Goal: Task Accomplishment & Management: Use online tool/utility

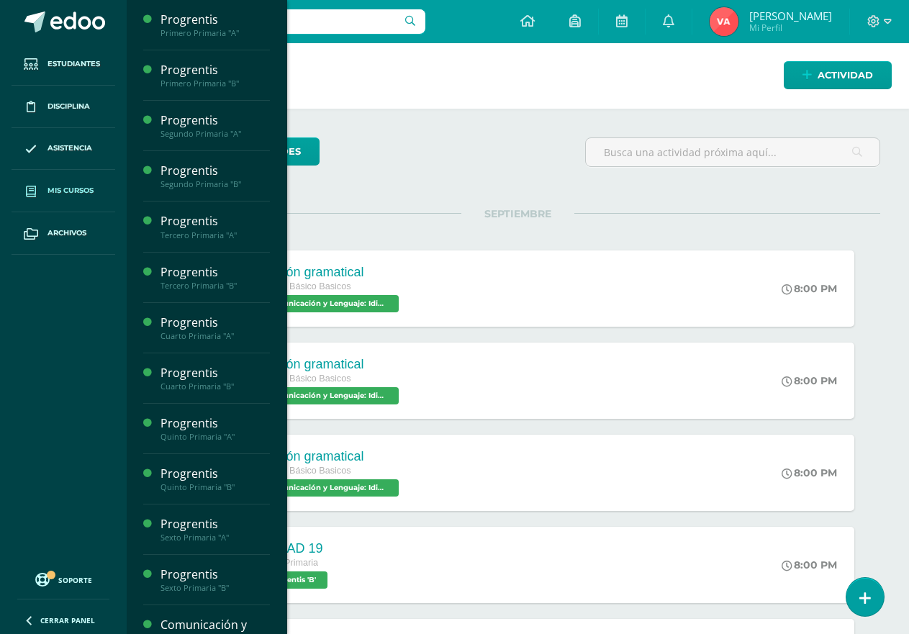
click at [73, 186] on span "Mis cursos" at bounding box center [71, 191] width 46 height 12
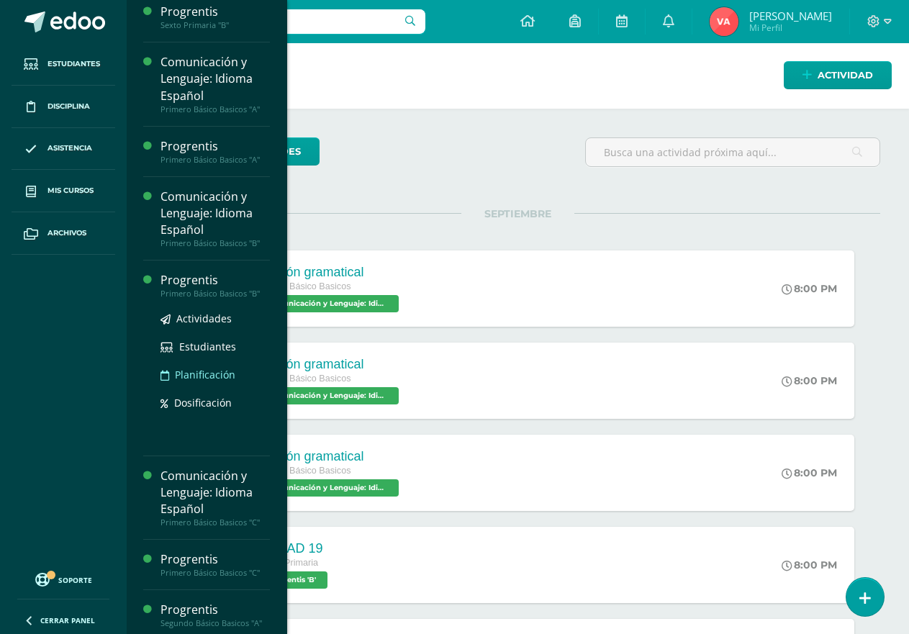
scroll to position [587, 0]
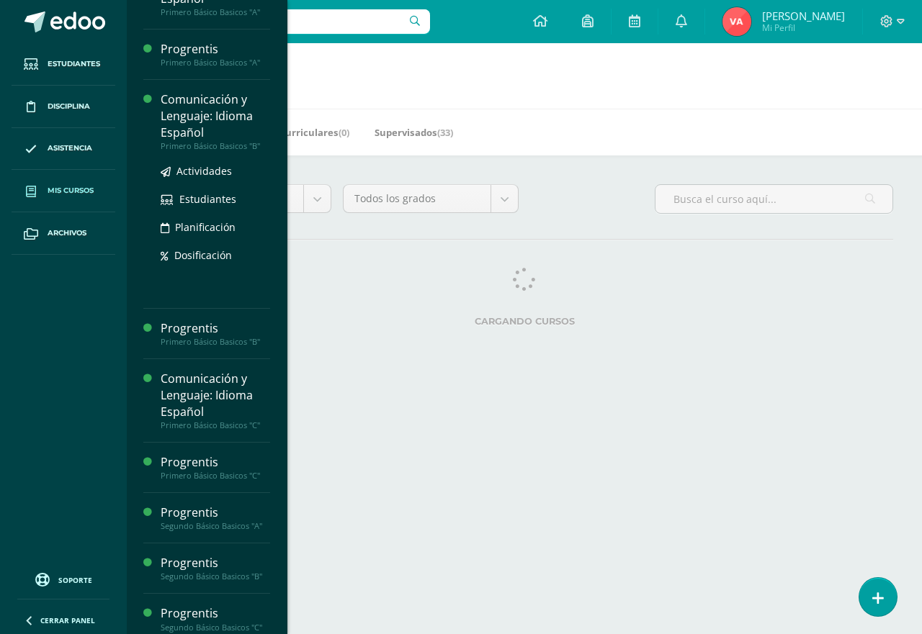
scroll to position [677, 0]
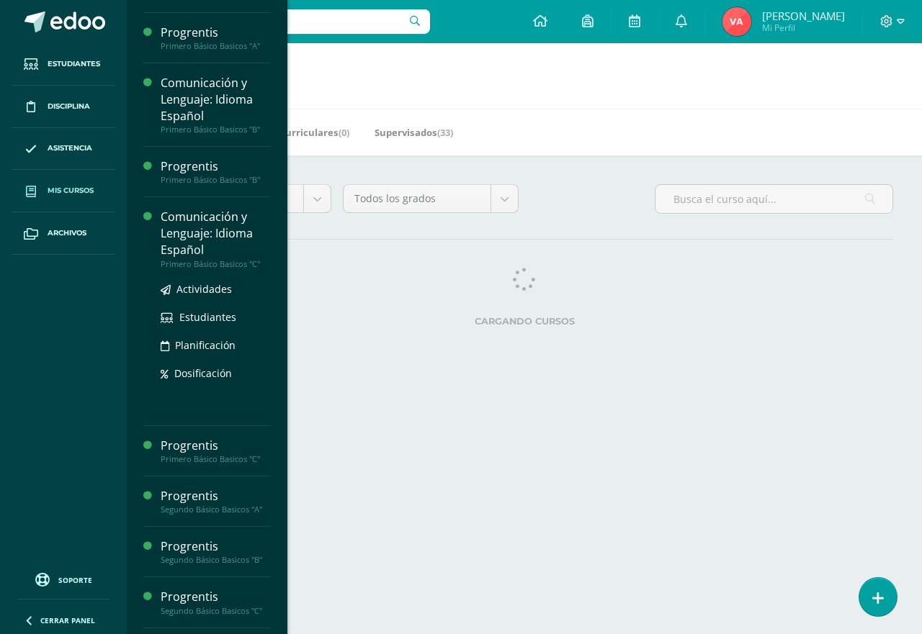
click at [202, 233] on div "Comunicación y Lenguaje: Idioma Español" at bounding box center [215, 234] width 109 height 50
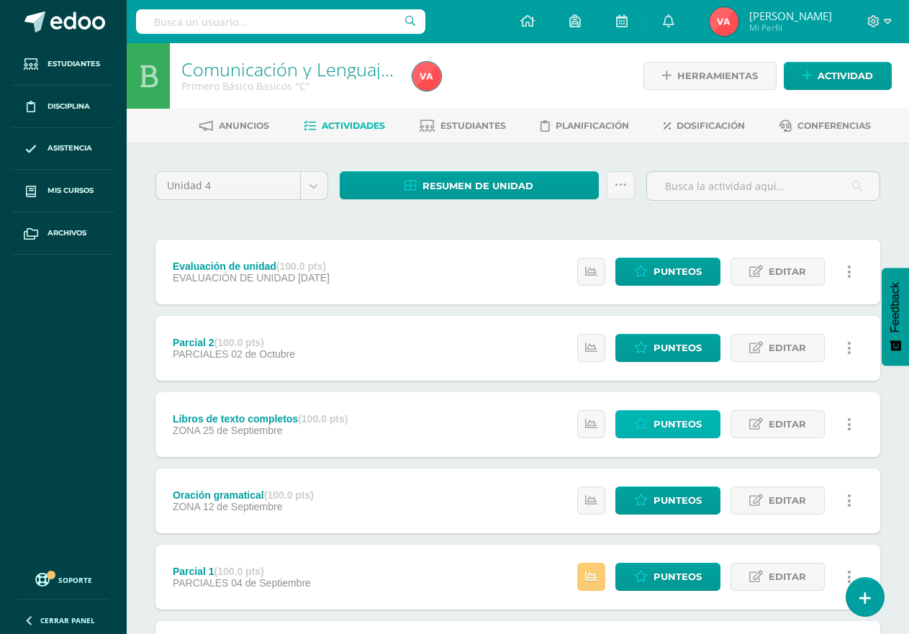
click at [664, 430] on span "Punteos" at bounding box center [678, 424] width 48 height 27
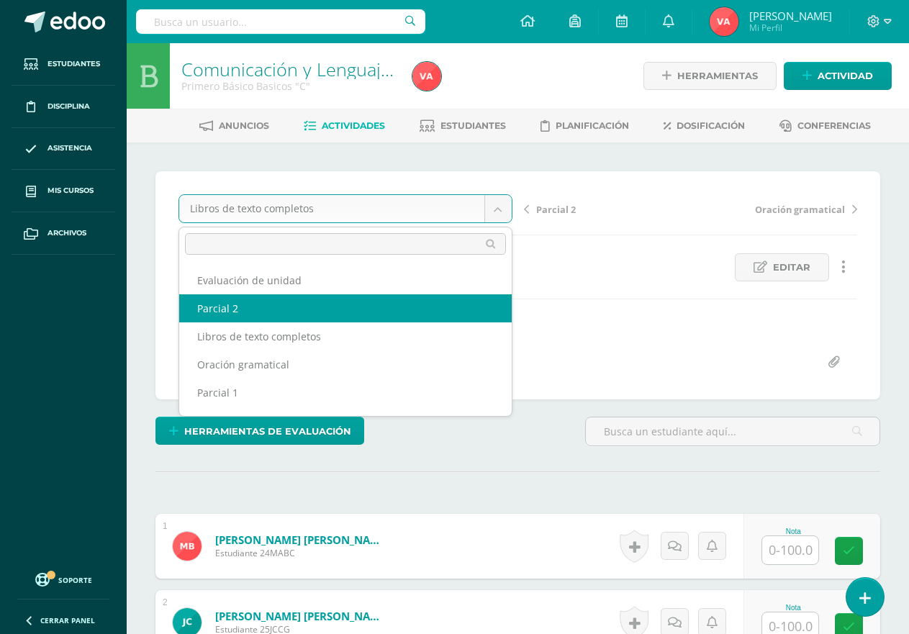
select select "/dashboard/teacher/grade-activity/190453/"
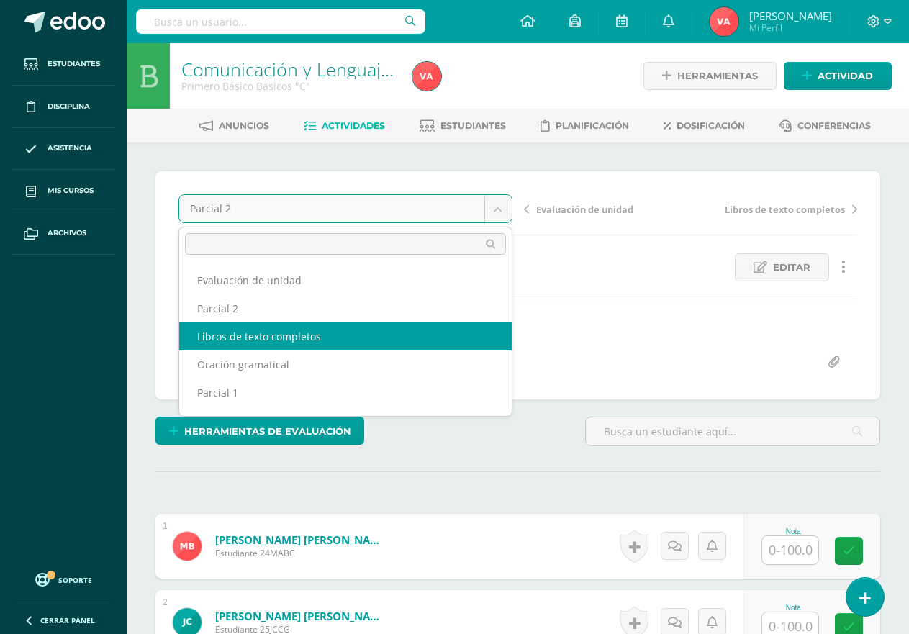
select select "/dashboard/teacher/grade-activity/190422/"
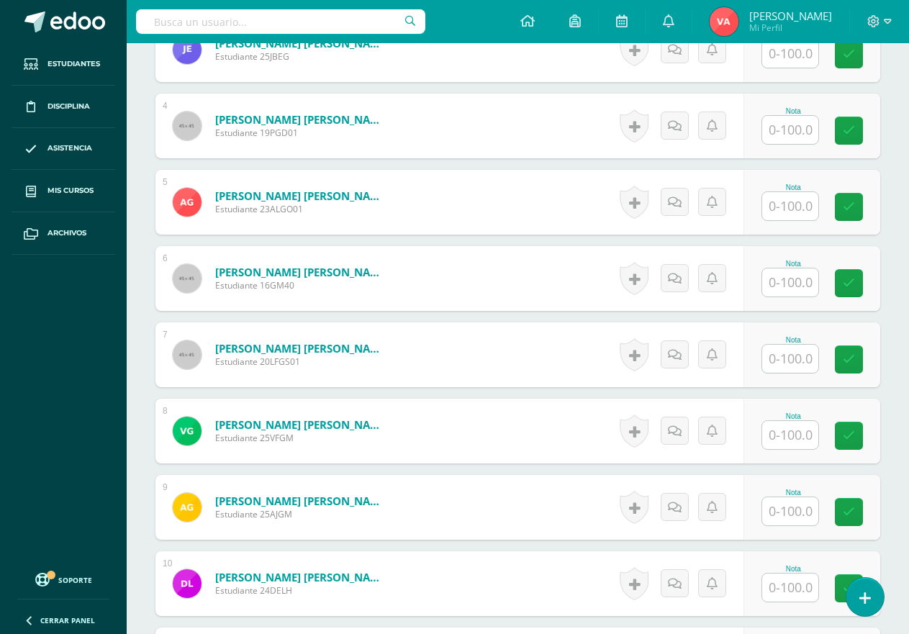
scroll to position [721, 0]
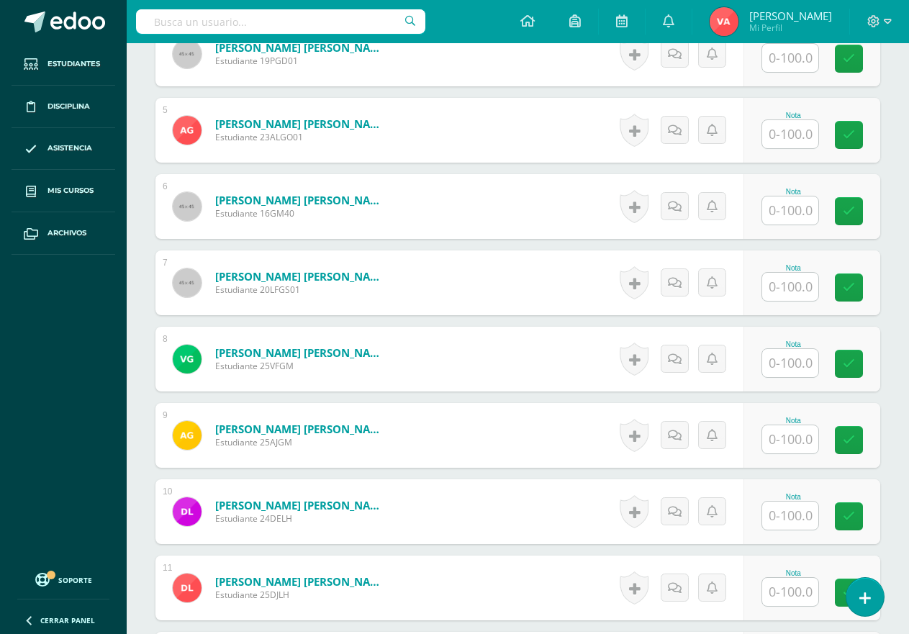
click at [791, 444] on input "text" at bounding box center [790, 440] width 56 height 28
type input "100"
click at [863, 437] on icon at bounding box center [859, 440] width 13 height 12
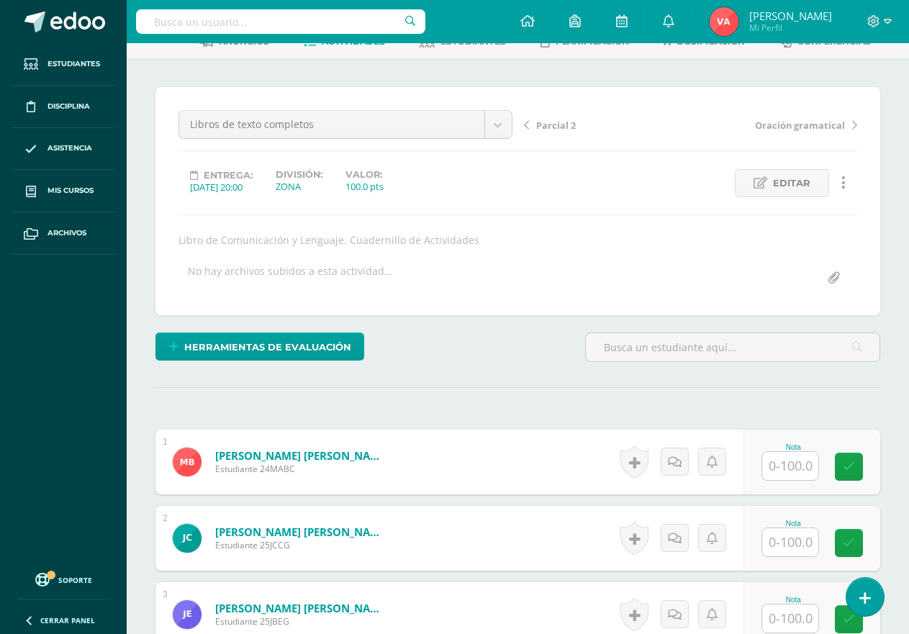
scroll to position [0, 0]
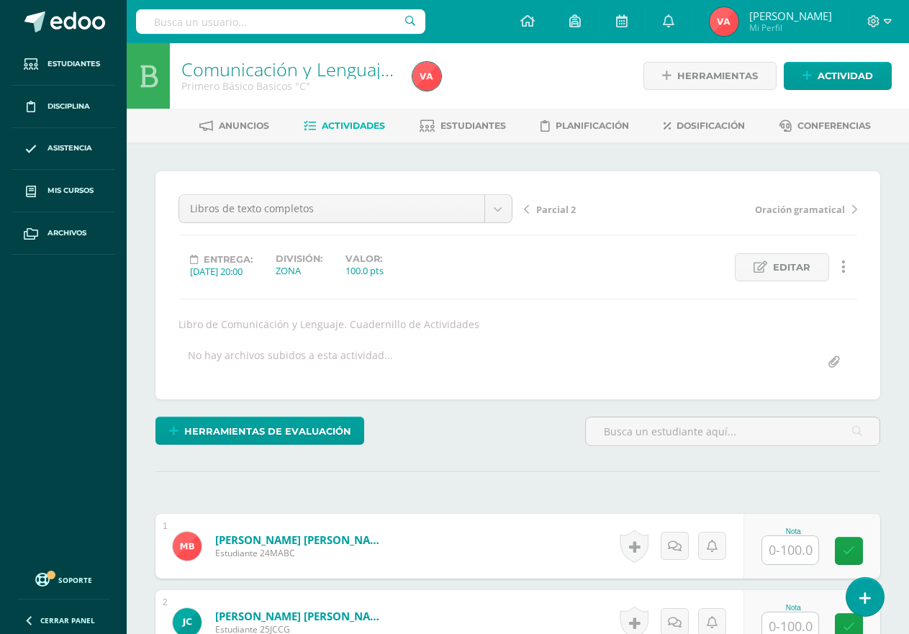
click at [350, 121] on span "Actividades" at bounding box center [353, 125] width 63 height 11
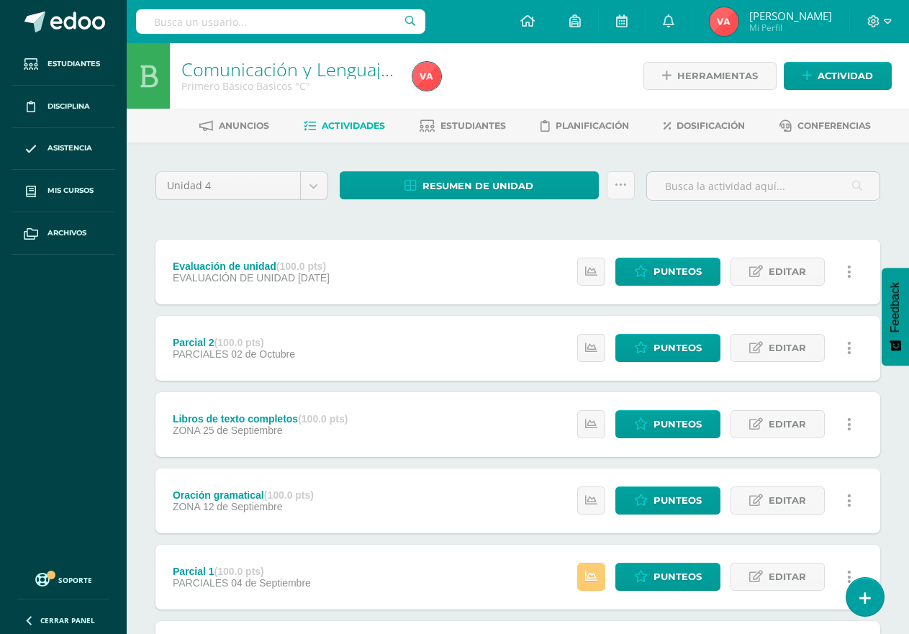
click at [423, 231] on div "Unidad 4 Unidad 1 Unidad 2 Unidad 3 Unidad 4 Resumen de unidad Descargar como H…" at bounding box center [518, 576] width 737 height 811
click at [867, 598] on icon at bounding box center [865, 598] width 13 height 17
click at [872, 606] on link at bounding box center [865, 597] width 41 height 42
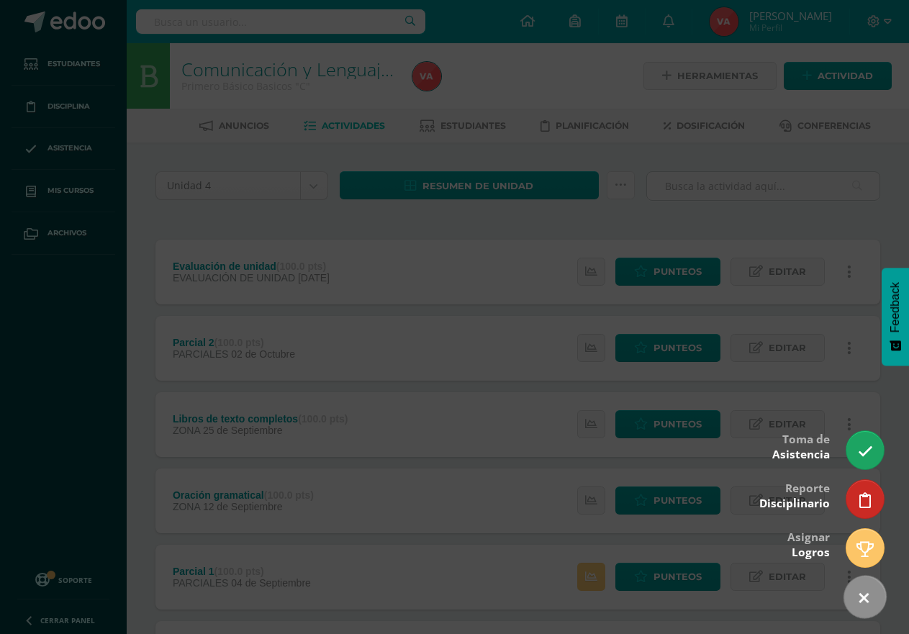
click at [872, 606] on link at bounding box center [865, 597] width 59 height 59
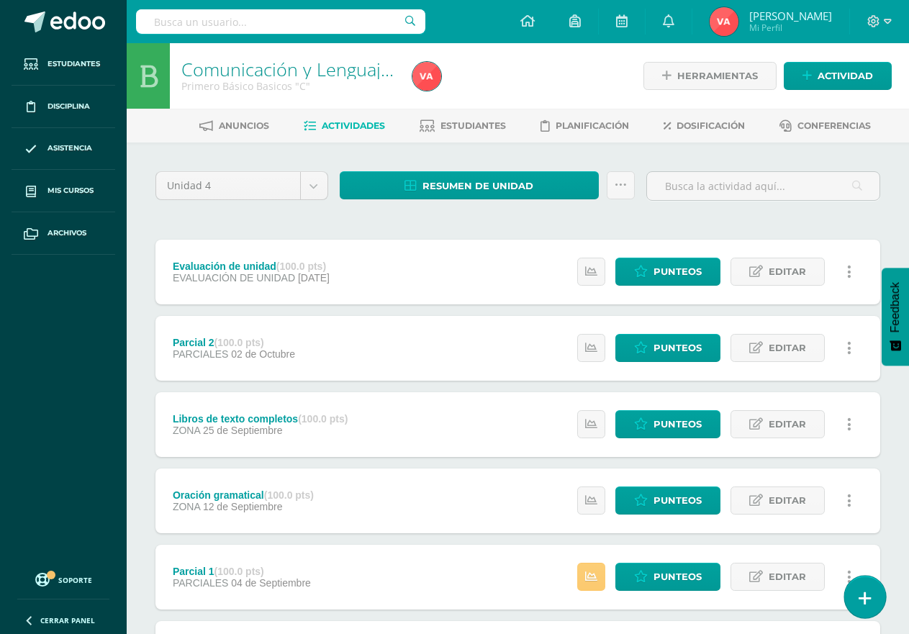
click at [863, 595] on icon at bounding box center [865, 598] width 13 height 17
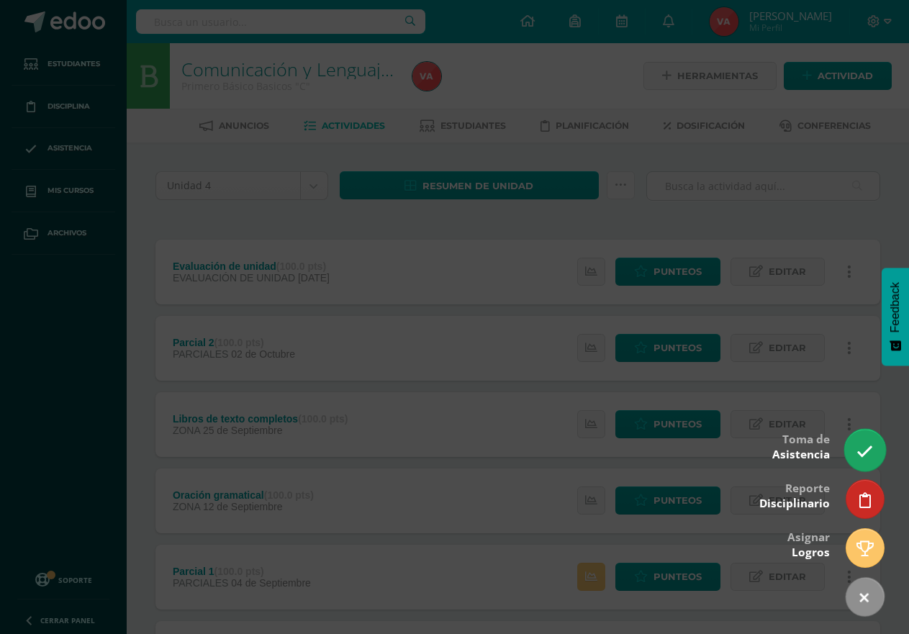
click at [864, 454] on icon at bounding box center [865, 452] width 17 height 17
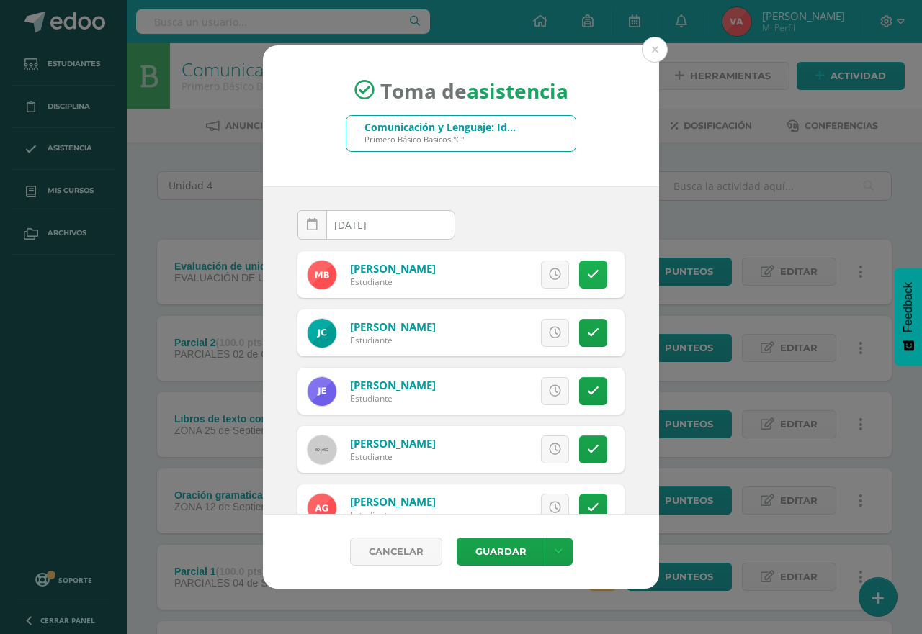
click at [587, 271] on icon at bounding box center [593, 275] width 12 height 12
click at [587, 387] on icon at bounding box center [593, 391] width 12 height 12
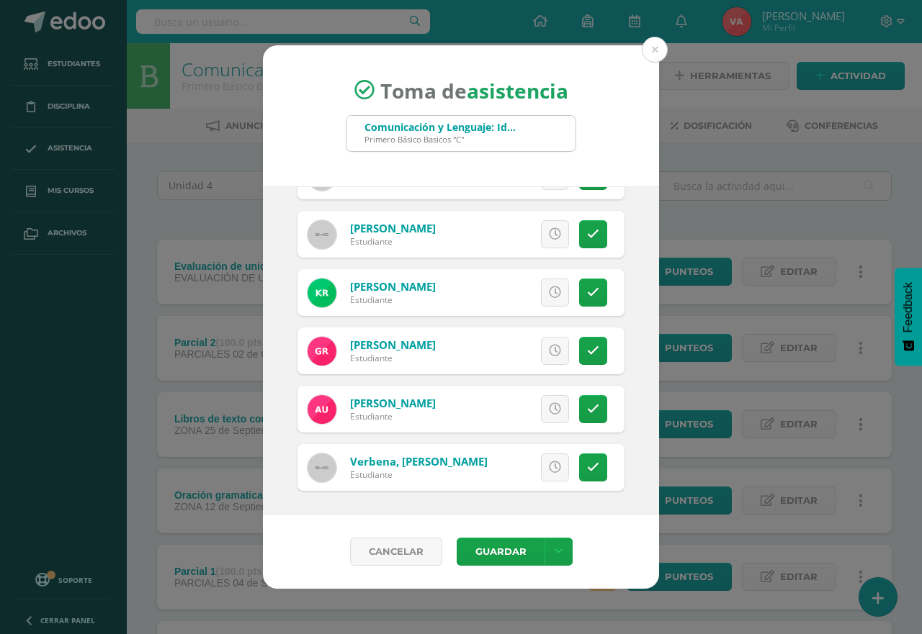
scroll to position [1076, 0]
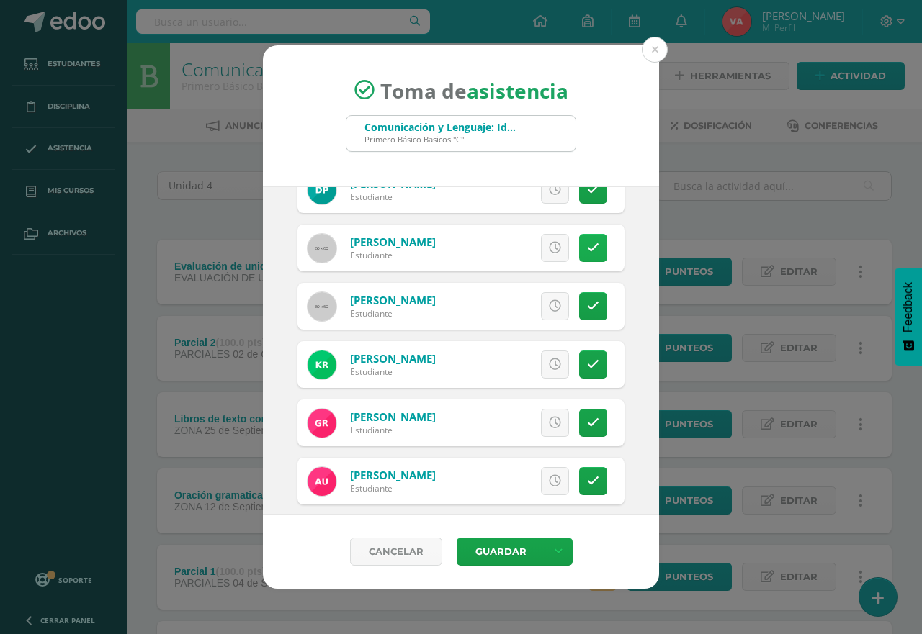
click at [588, 251] on link at bounding box center [593, 248] width 28 height 28
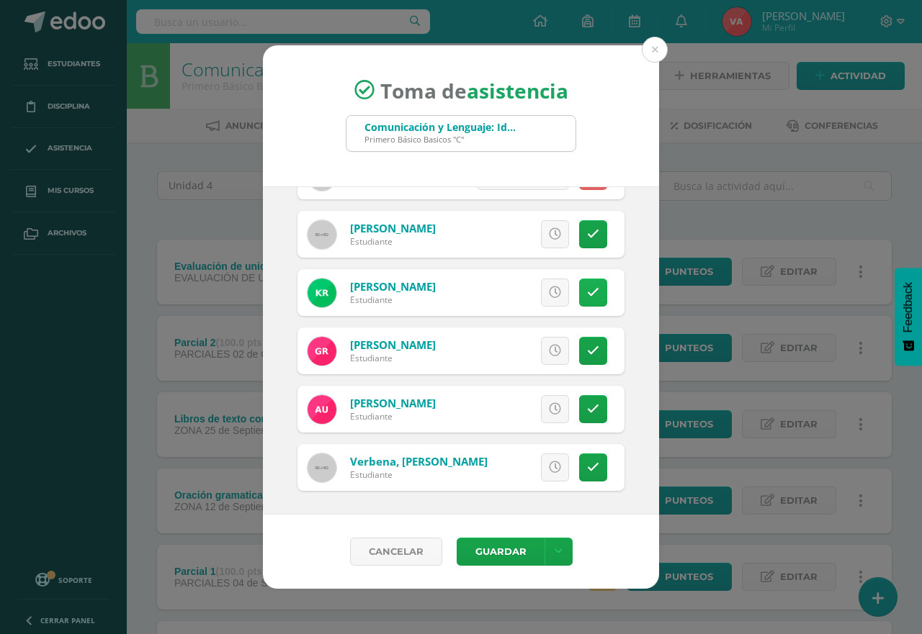
click at [587, 287] on icon at bounding box center [593, 293] width 12 height 12
click at [587, 357] on icon at bounding box center [593, 351] width 12 height 12
click at [589, 357] on icon at bounding box center [593, 351] width 8 height 12
click at [579, 354] on link at bounding box center [593, 351] width 28 height 28
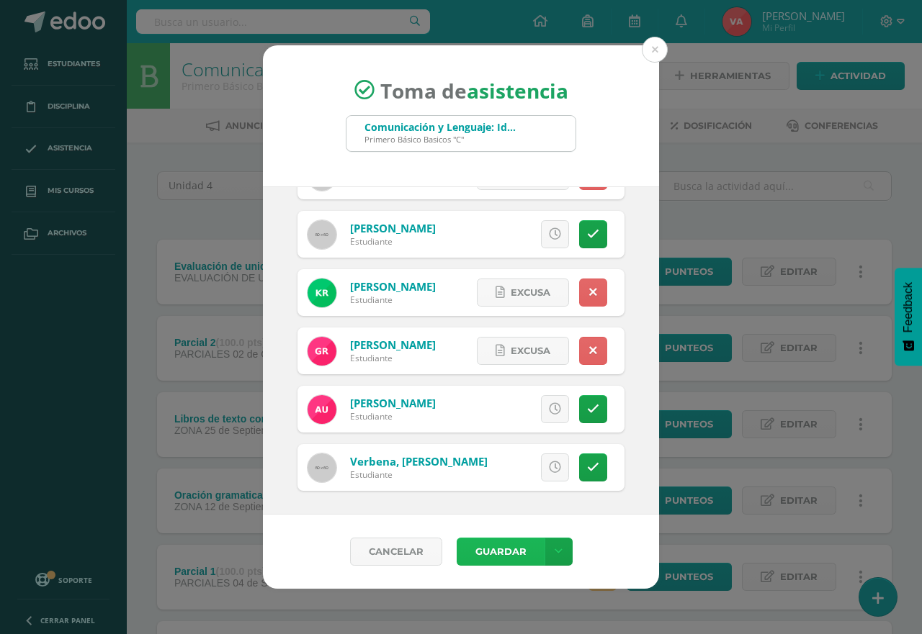
click at [508, 554] on button "Guardar" at bounding box center [500, 552] width 88 height 28
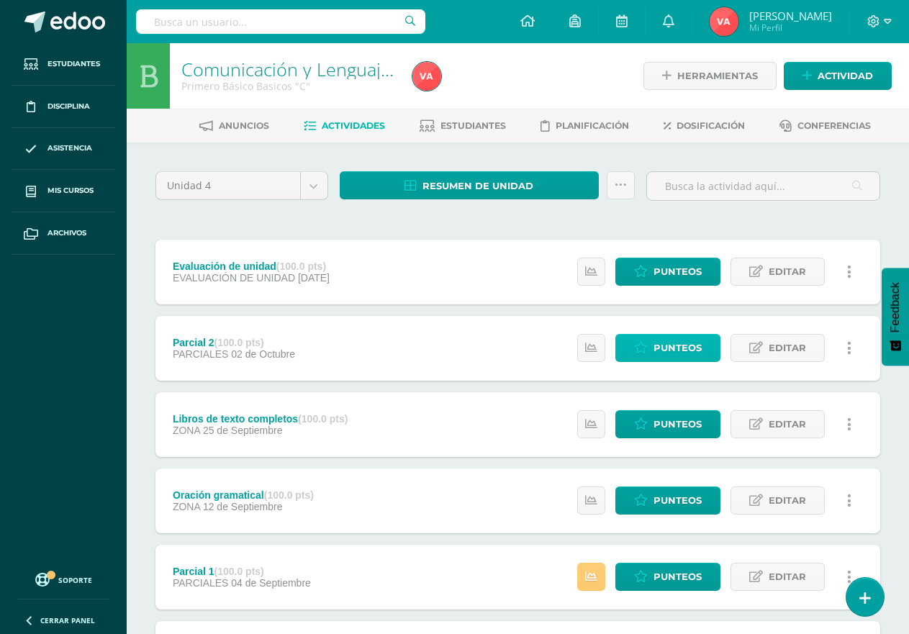
click at [690, 348] on span "Punteos" at bounding box center [678, 348] width 48 height 27
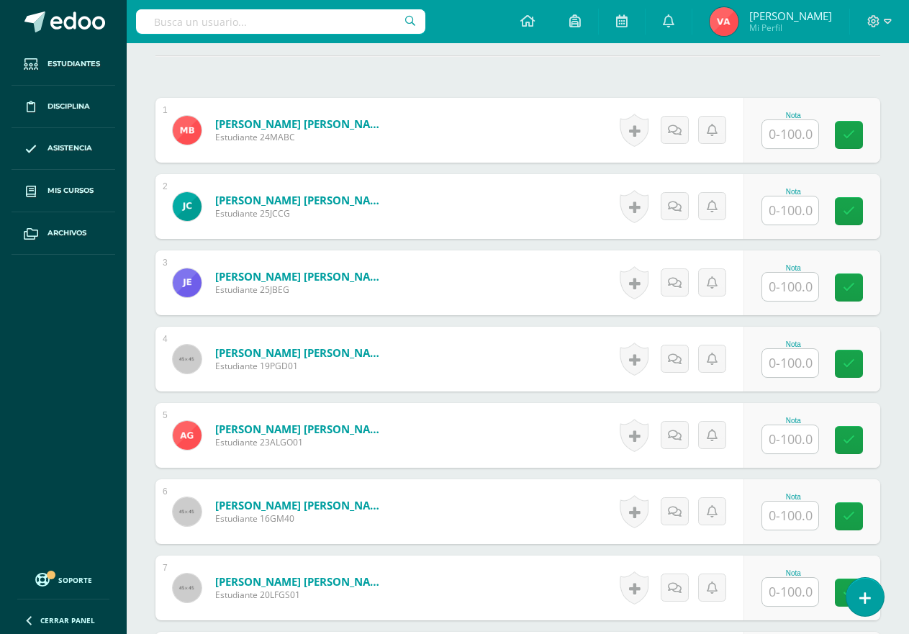
scroll to position [417, 0]
click at [793, 214] on input "text" at bounding box center [790, 210] width 56 height 28
type input "100"
click at [803, 210] on input "100" at bounding box center [790, 210] width 56 height 28
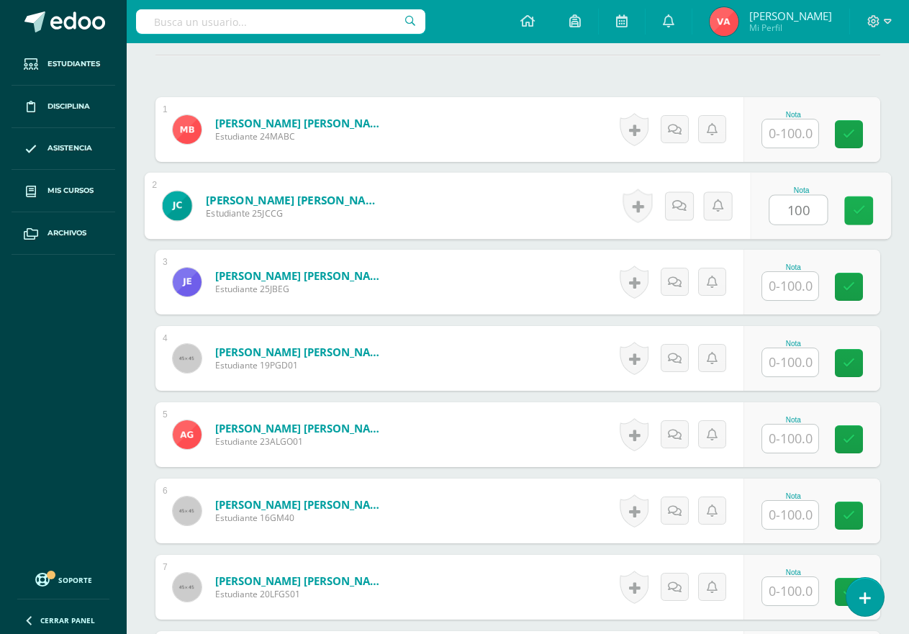
click at [862, 210] on icon at bounding box center [859, 210] width 13 height 12
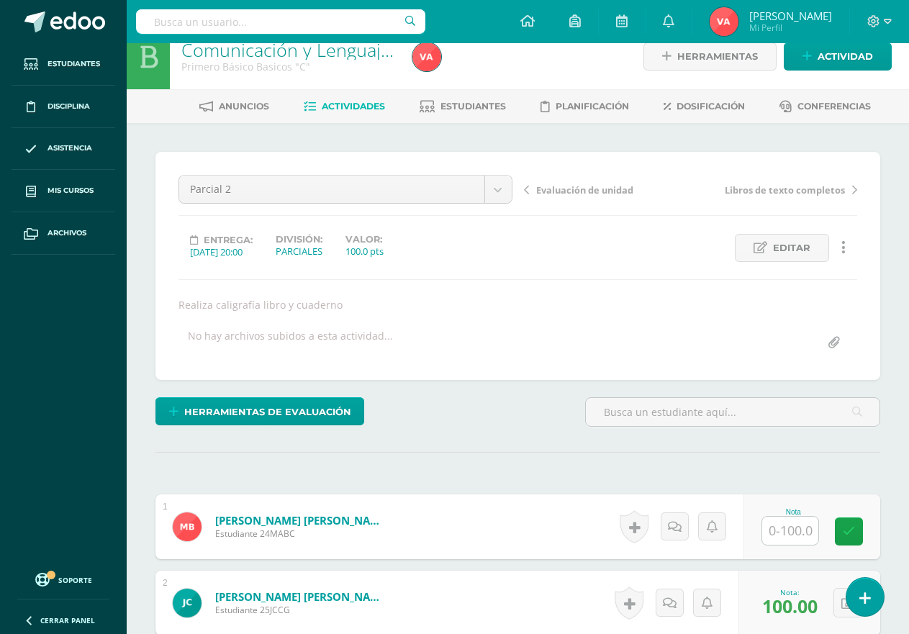
scroll to position [0, 0]
